Goal: Task Accomplishment & Management: Use online tool/utility

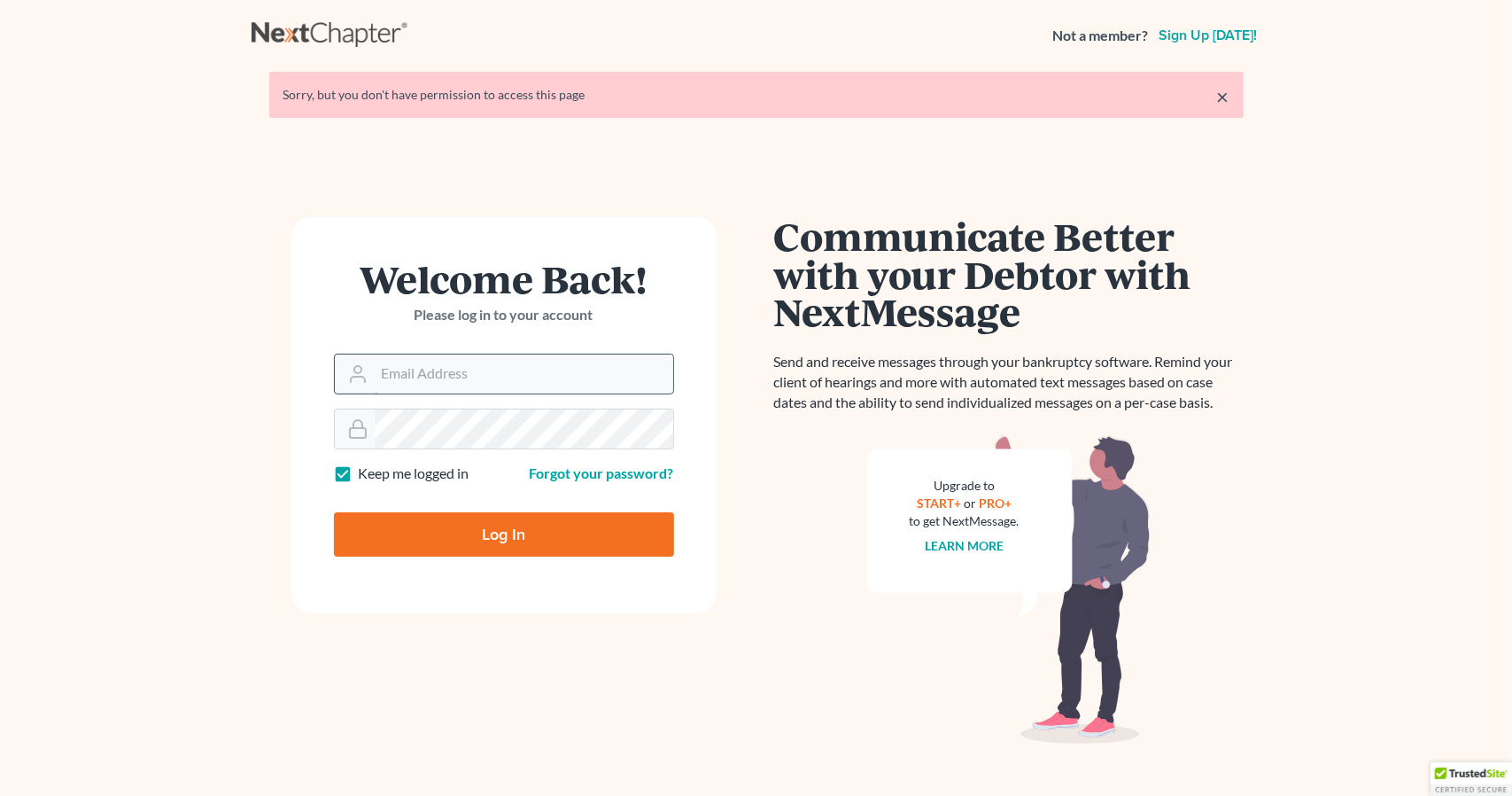
click at [482, 365] on input "Email Address" at bounding box center [524, 374] width 298 height 39
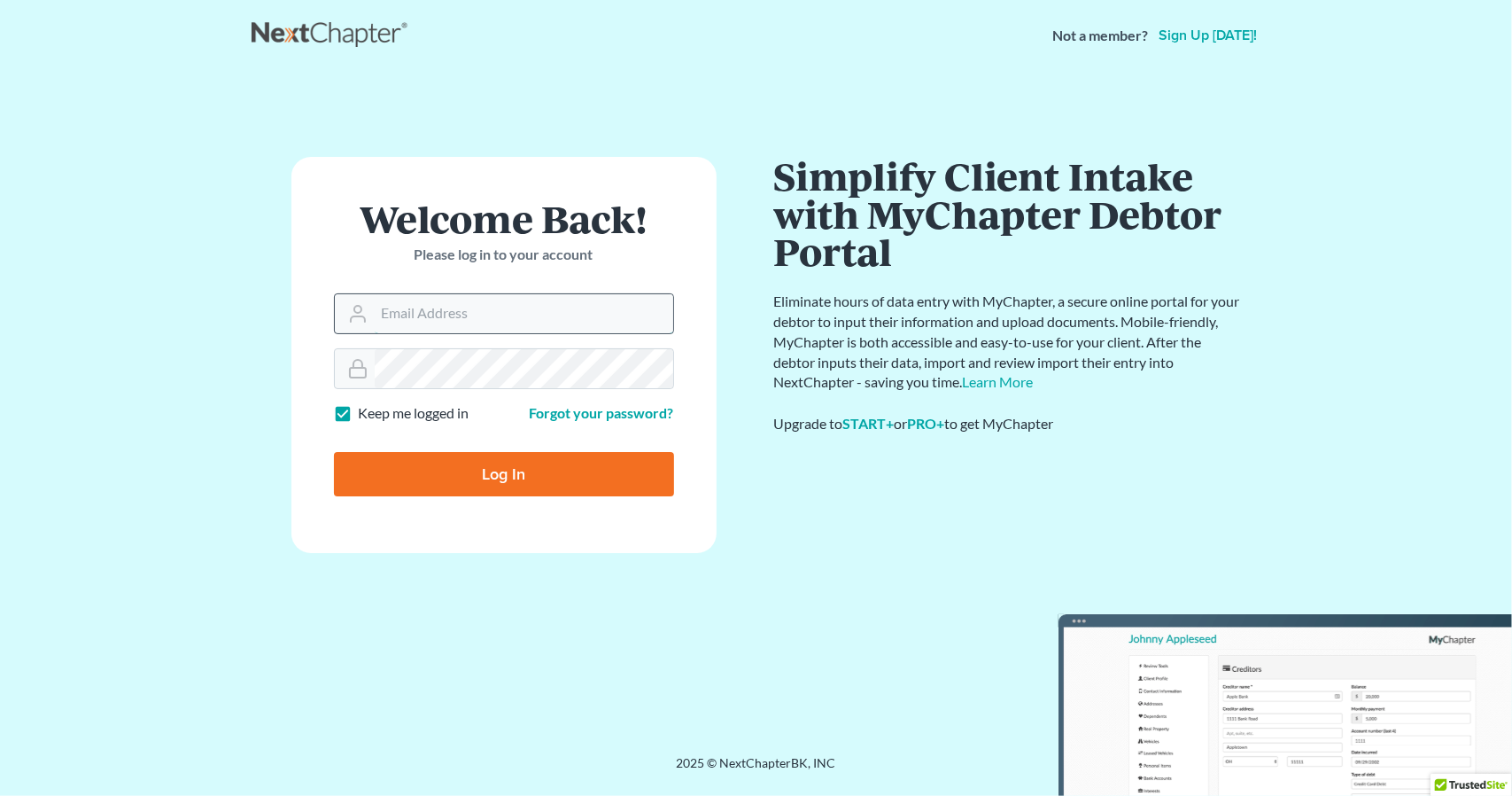
type input "[PERSON_NAME][EMAIL_ADDRESS][DOMAIN_NAME]"
click at [526, 461] on input "Log In" at bounding box center [503, 473] width 340 height 44
type input "Thinking..."
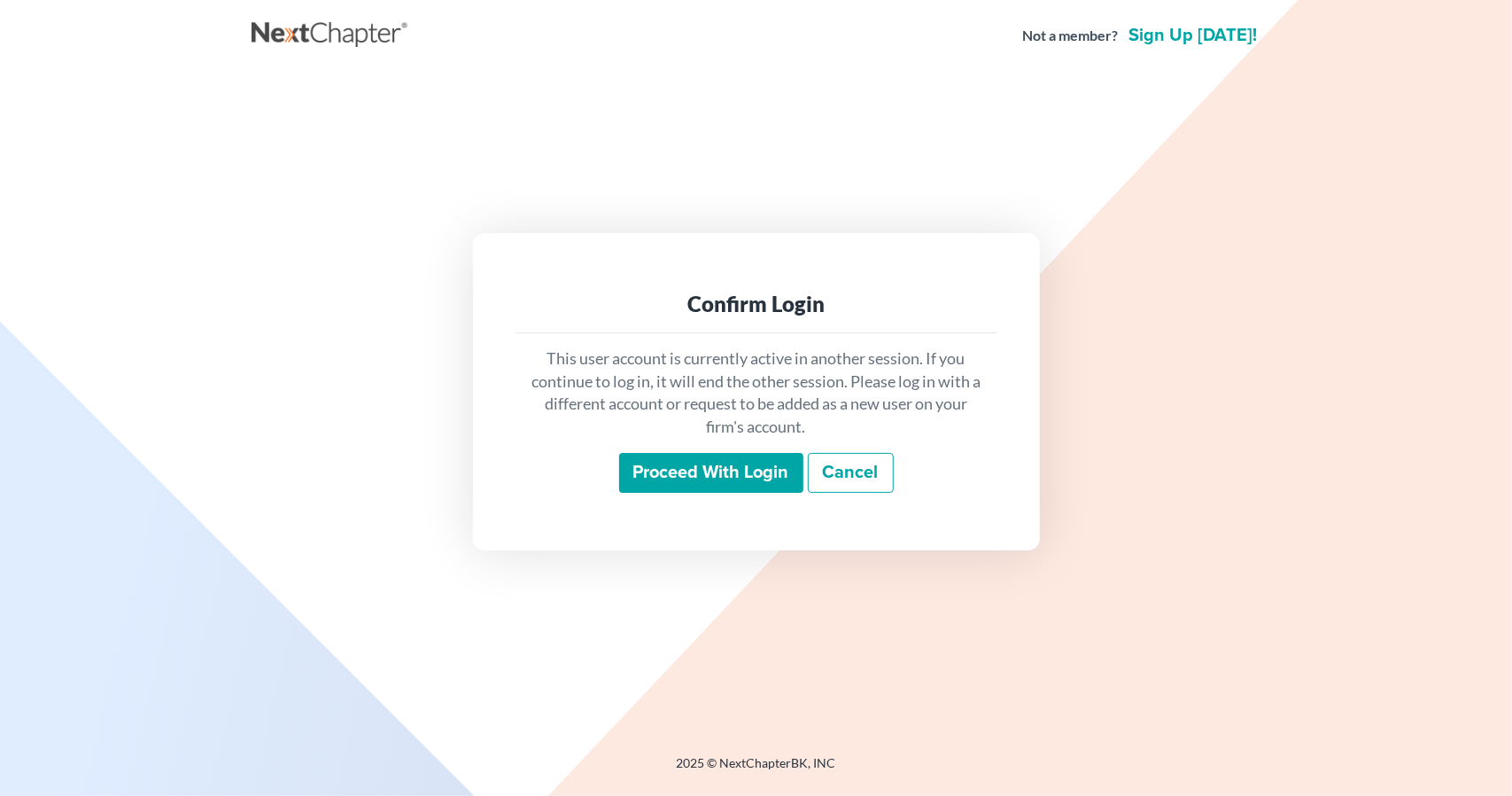
click at [699, 483] on input "Proceed with login" at bounding box center [711, 473] width 184 height 41
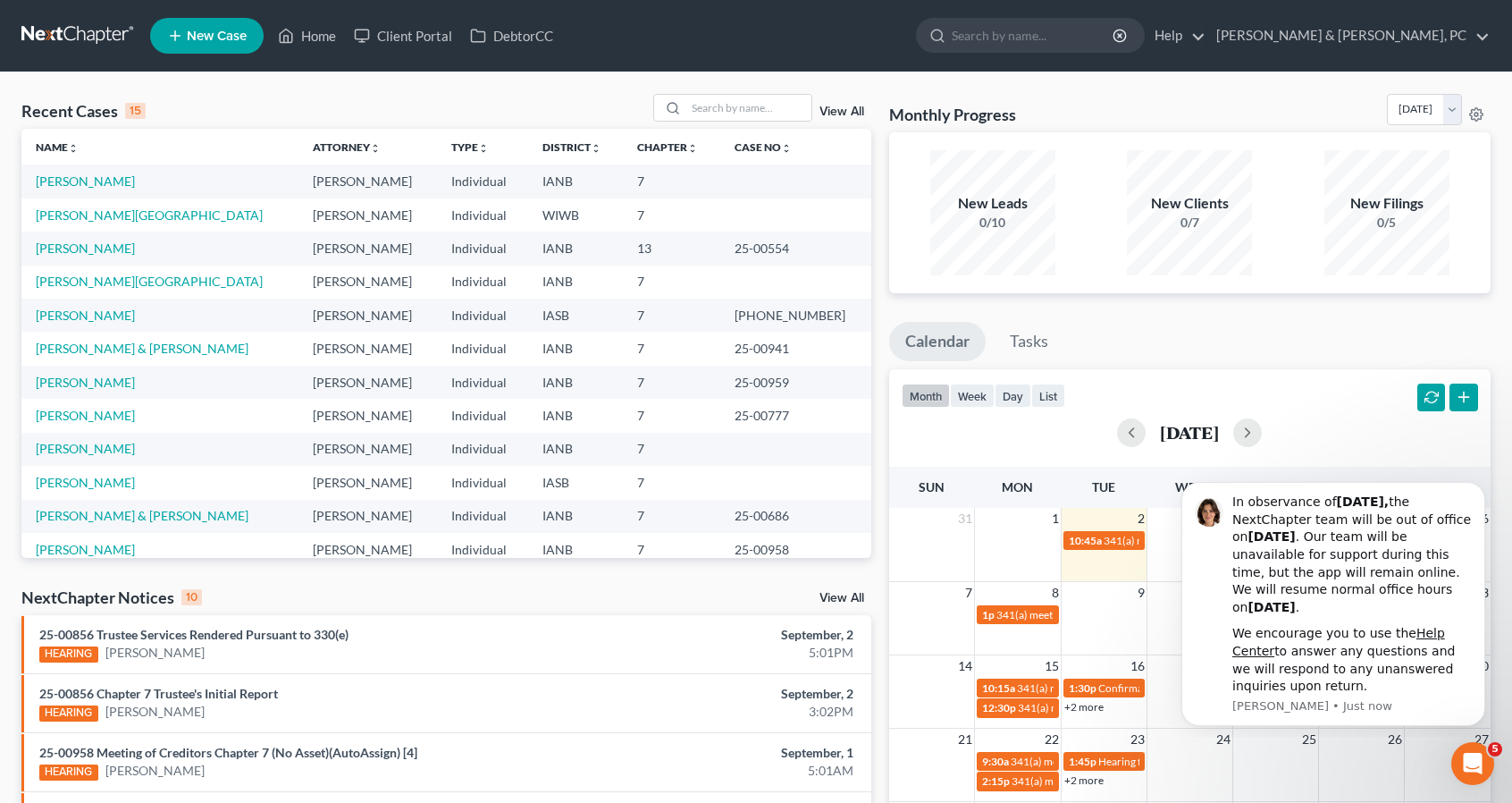
click at [838, 112] on link "View All" at bounding box center [842, 112] width 45 height 13
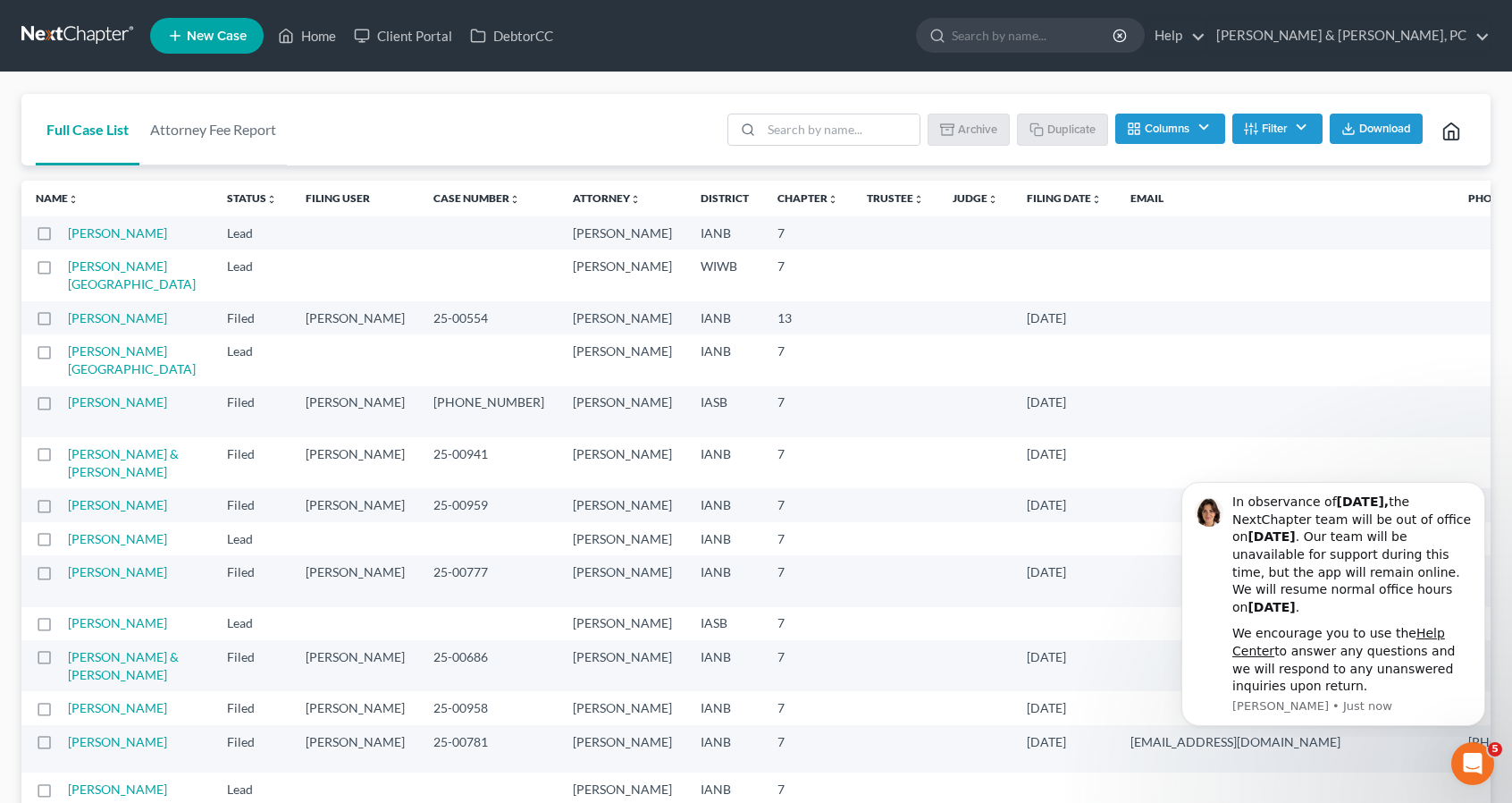
click at [1284, 143] on button "Filter" at bounding box center [1277, 129] width 90 height 31
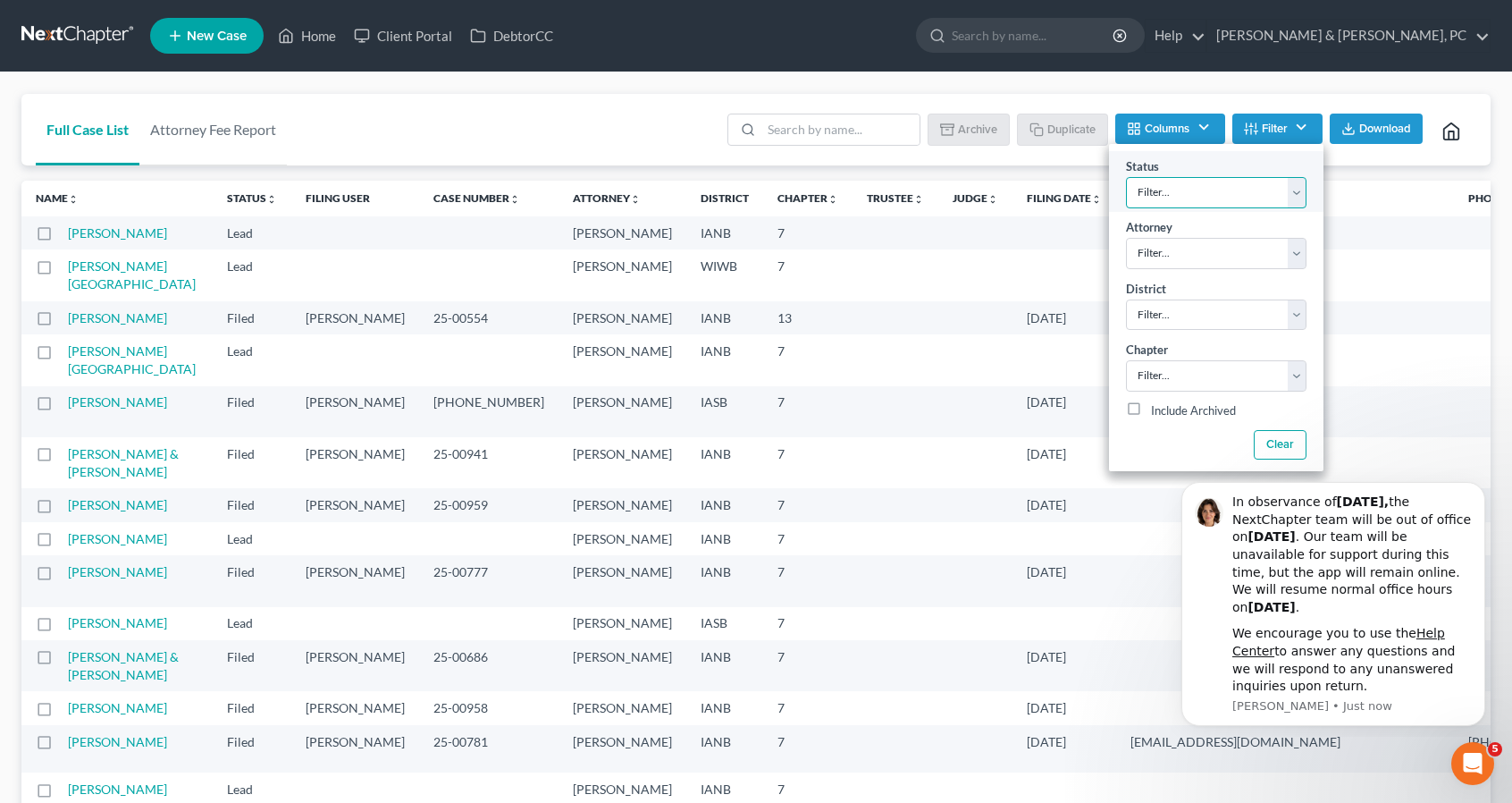
click at [1250, 178] on select "Filter... Discharged Dismissed Filed Filed / Pre 341 Final Course Needed Inacti…" at bounding box center [1216, 193] width 180 height 32
select select "2"
click at [1126, 177] on select "Filter... Discharged Dismissed Filed Filed / Pre 341 Final Course Needed Inacti…" at bounding box center [1216, 193] width 180 height 32
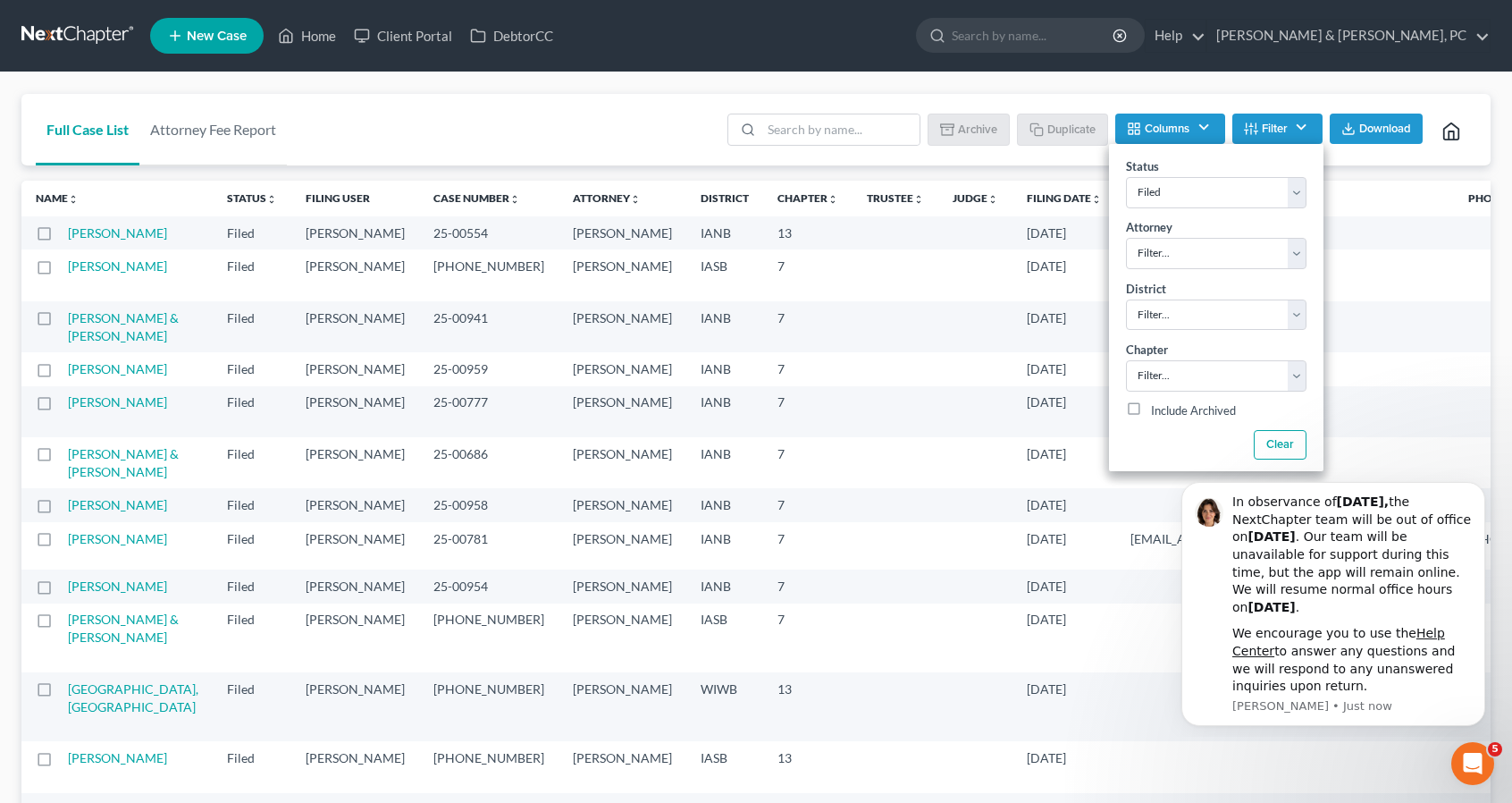
click at [555, 157] on div "Full Case List Attorney Fee Report Batch Download Archive Un-archive Duplicate …" at bounding box center [756, 130] width 1469 height 72
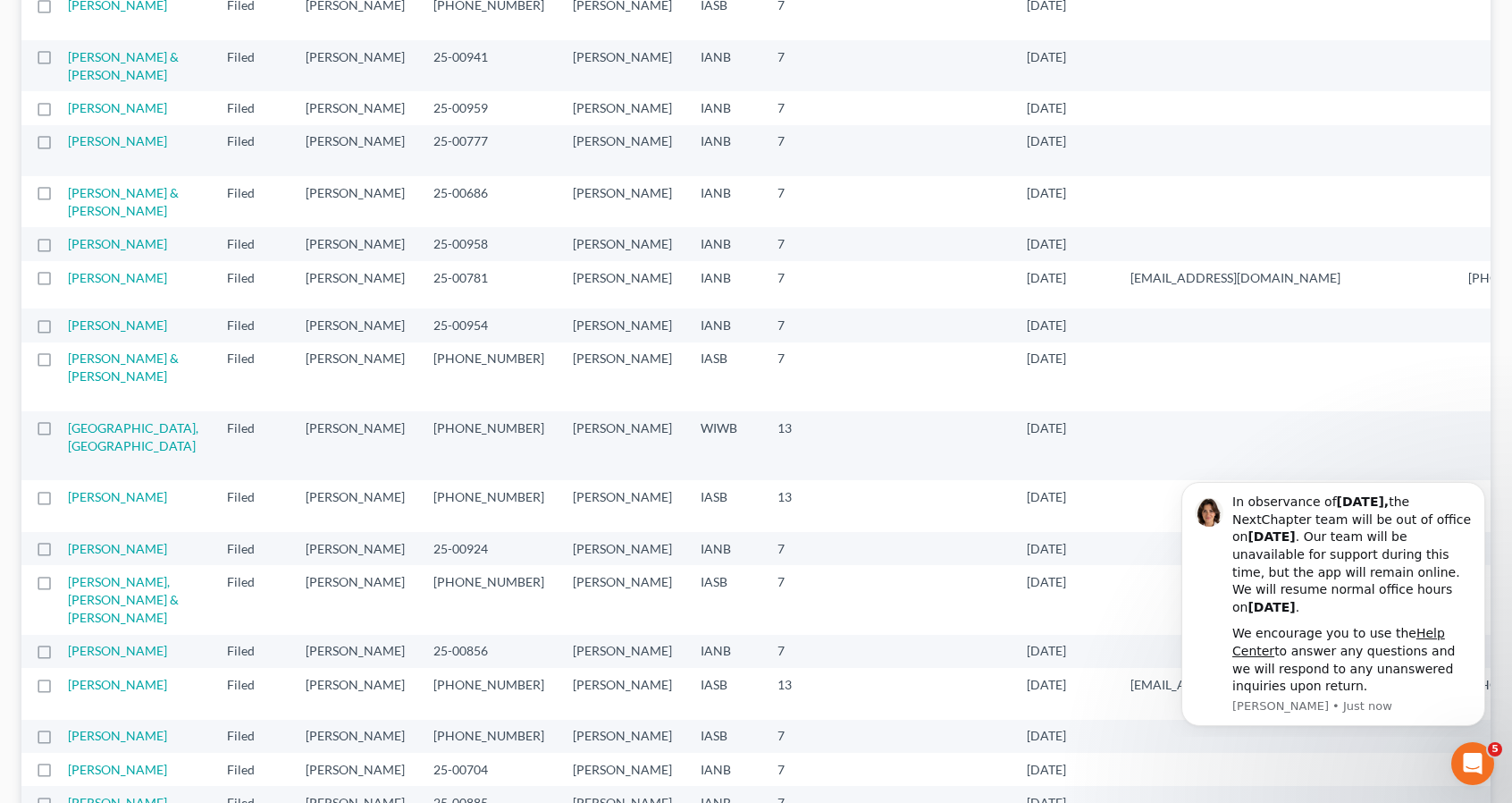
scroll to position [268, 0]
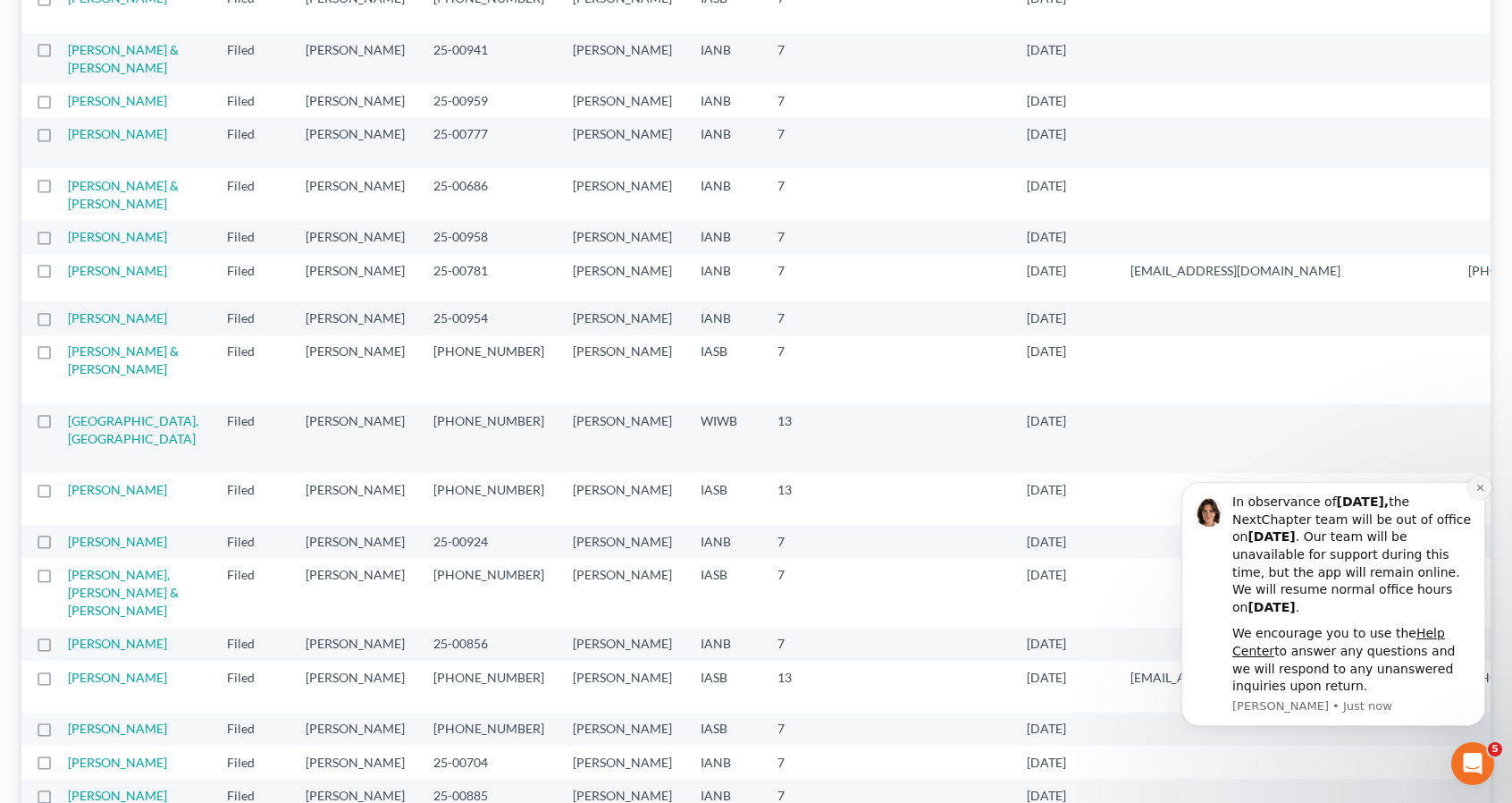
click at [1478, 483] on icon "Dismiss notification" at bounding box center [1480, 487] width 10 height 10
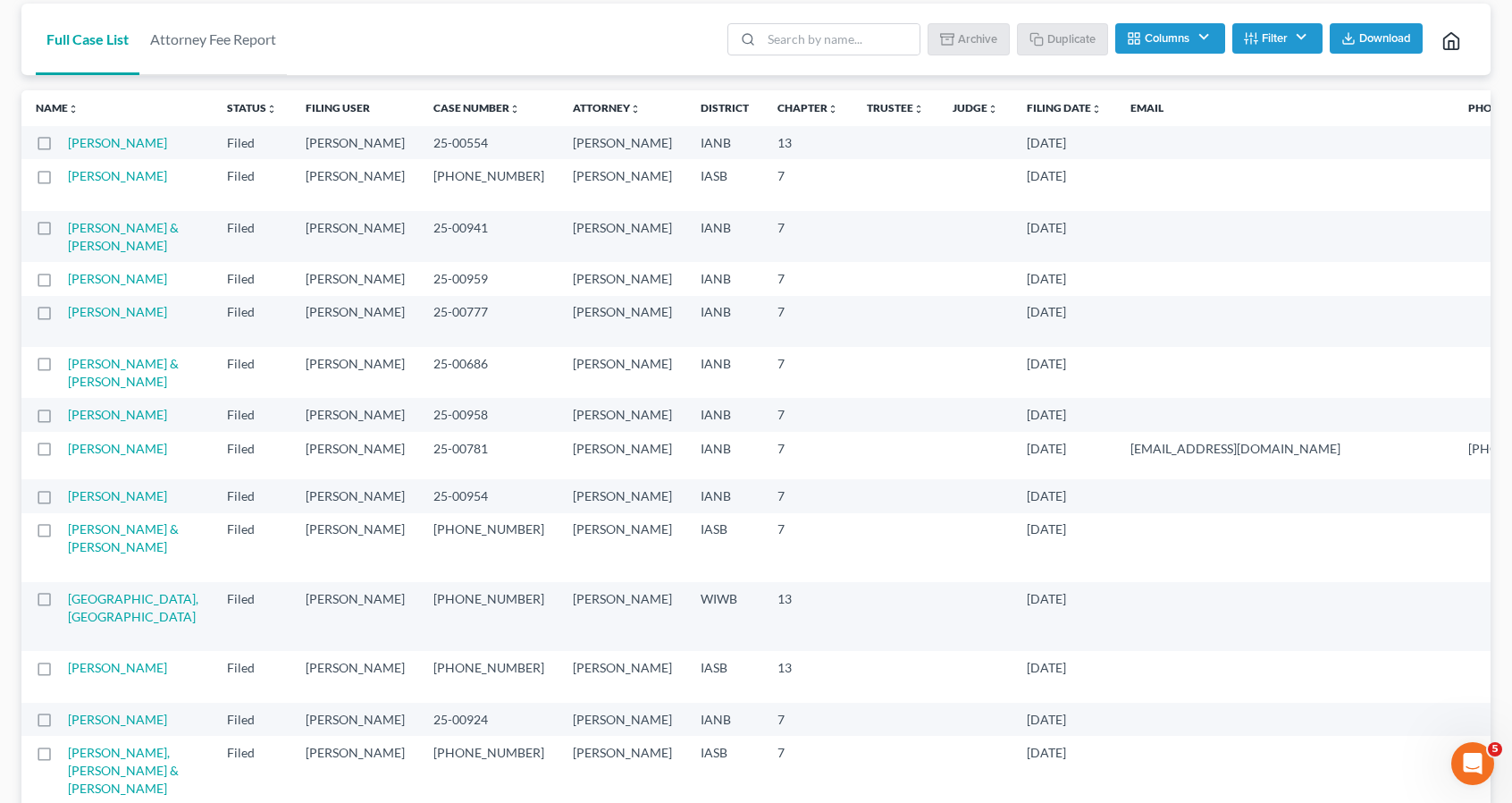
scroll to position [0, 0]
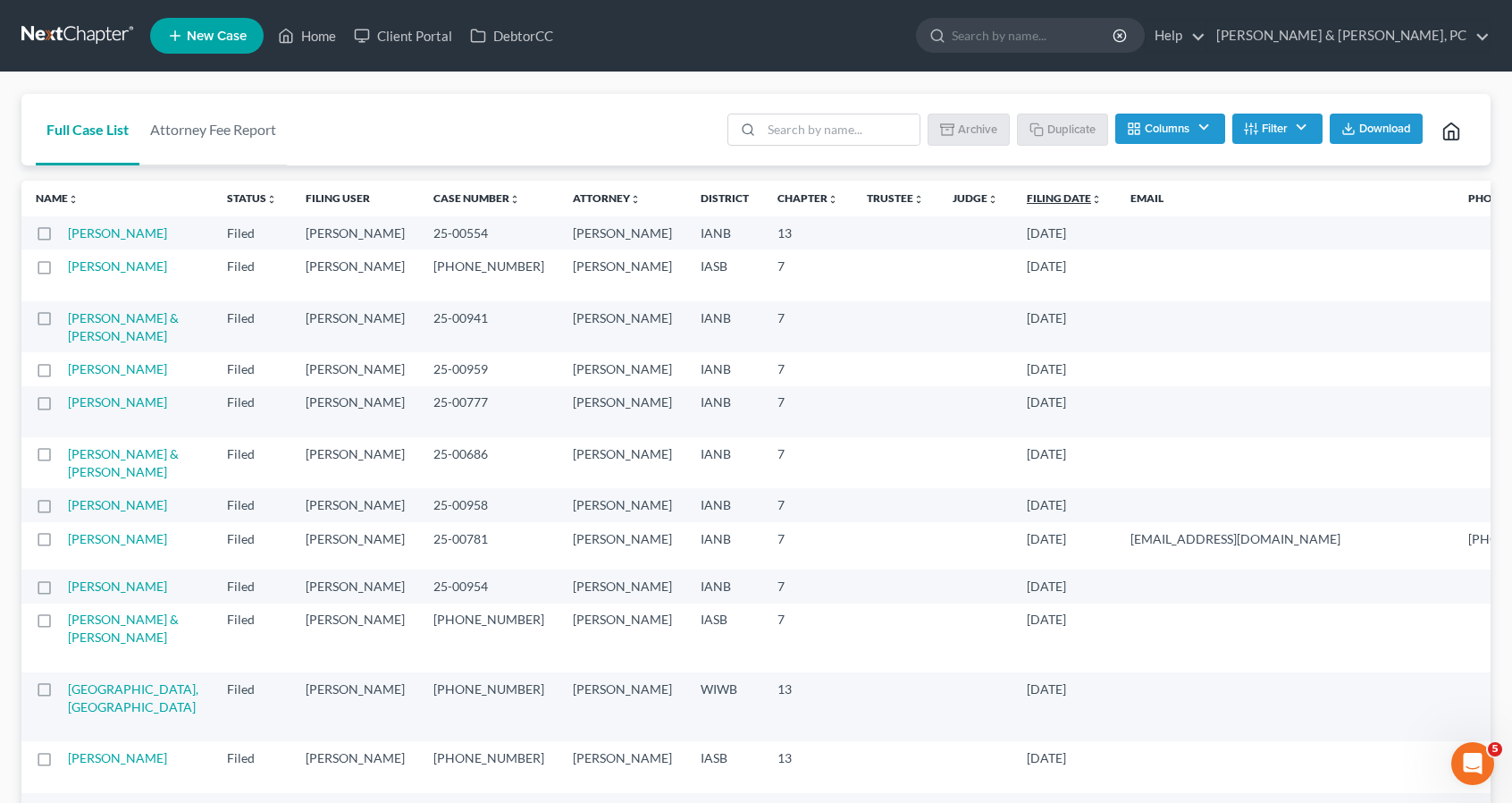
click at [1027, 197] on link "Filing Date unfold_more expand_more expand_less" at bounding box center [1064, 198] width 75 height 14
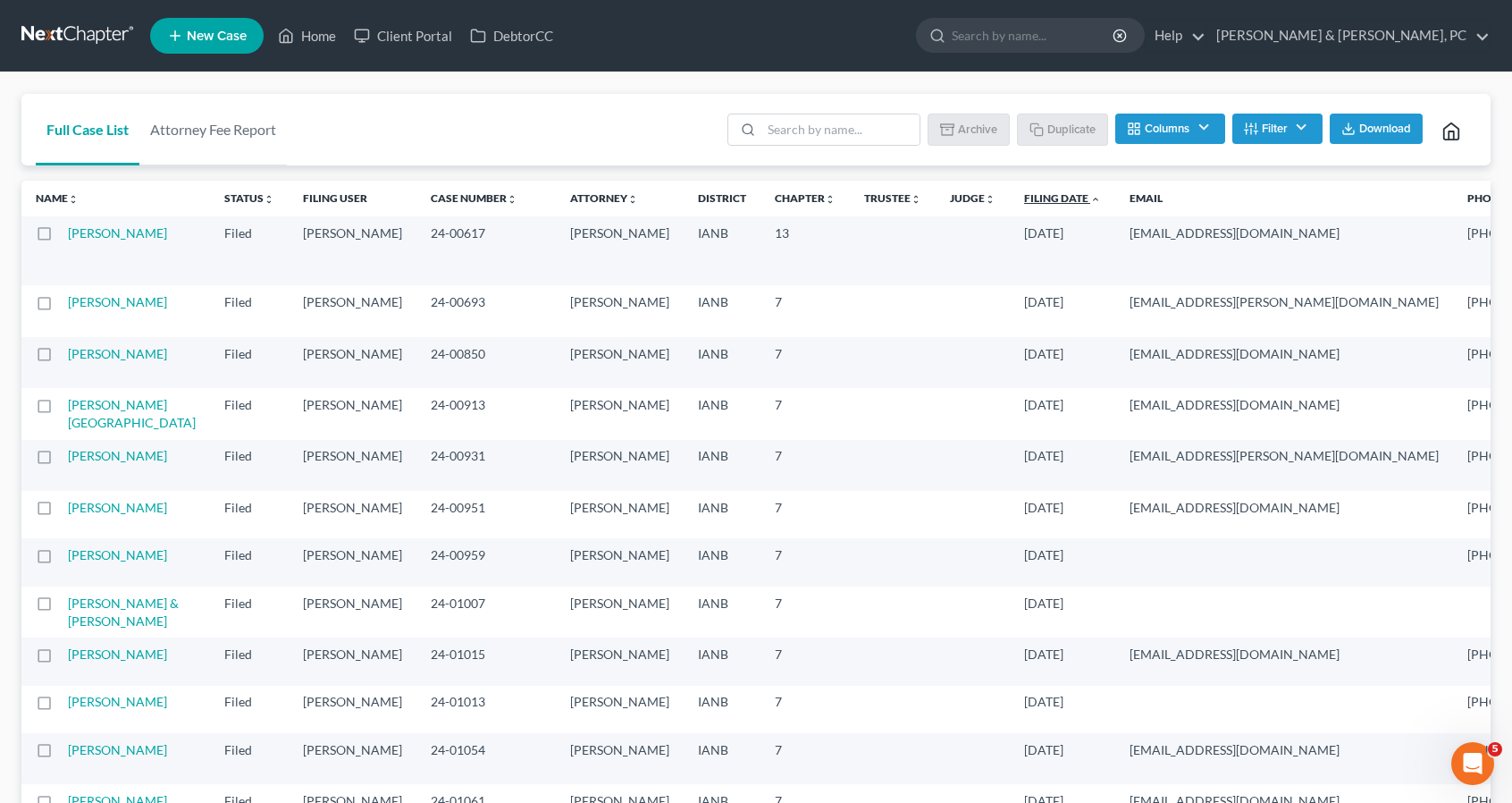
click at [1025, 195] on link "Filing Date unfold_more expand_more expand_less" at bounding box center [1063, 198] width 77 height 14
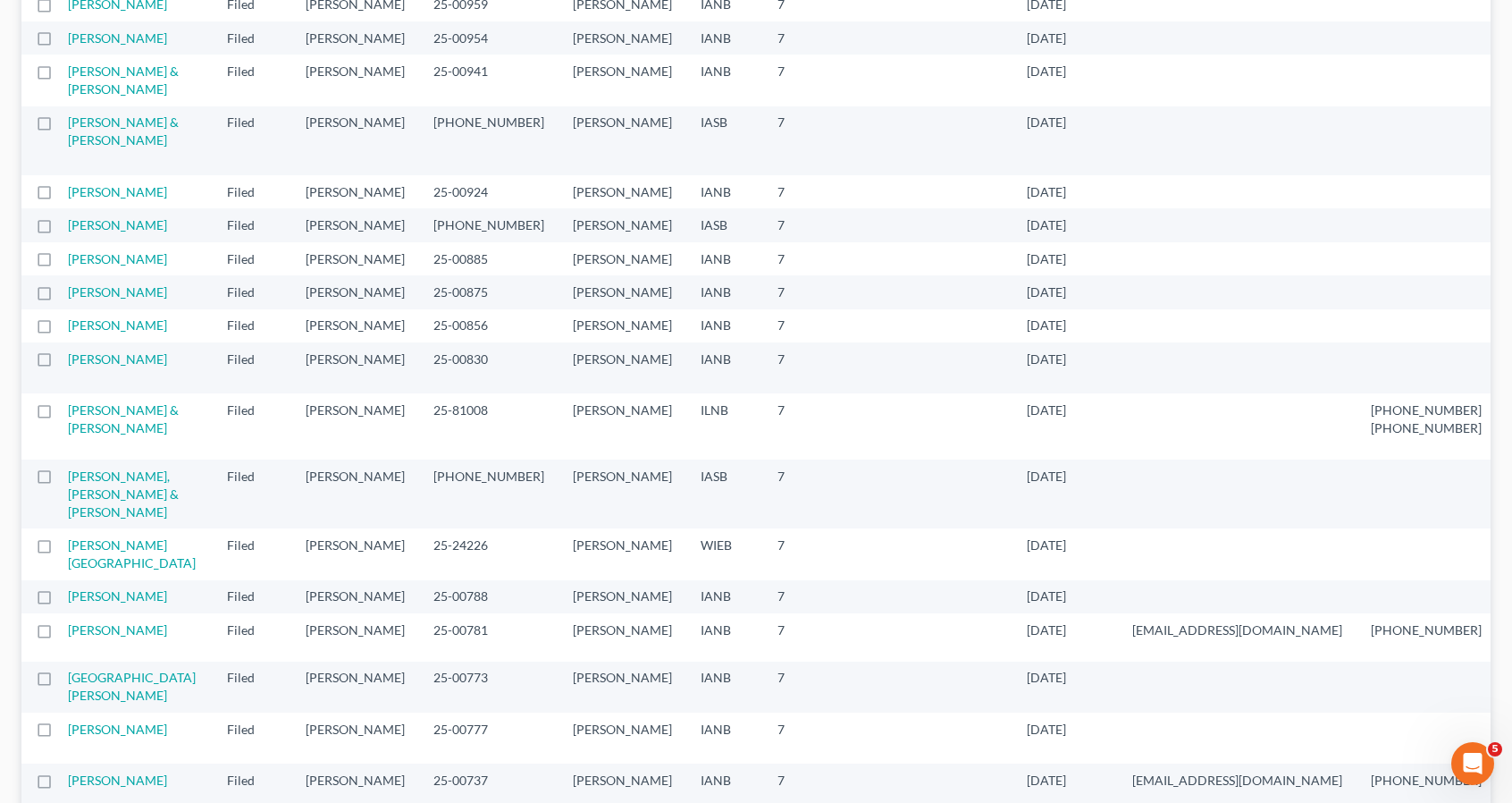
scroll to position [268, 0]
